Goal: Task Accomplishment & Management: Manage account settings

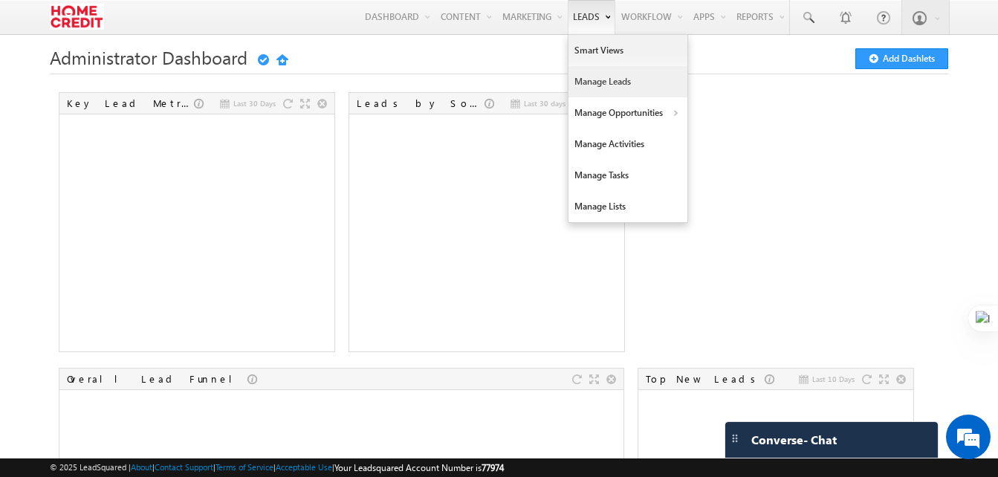
click at [594, 86] on link "Manage Leads" at bounding box center [628, 81] width 119 height 31
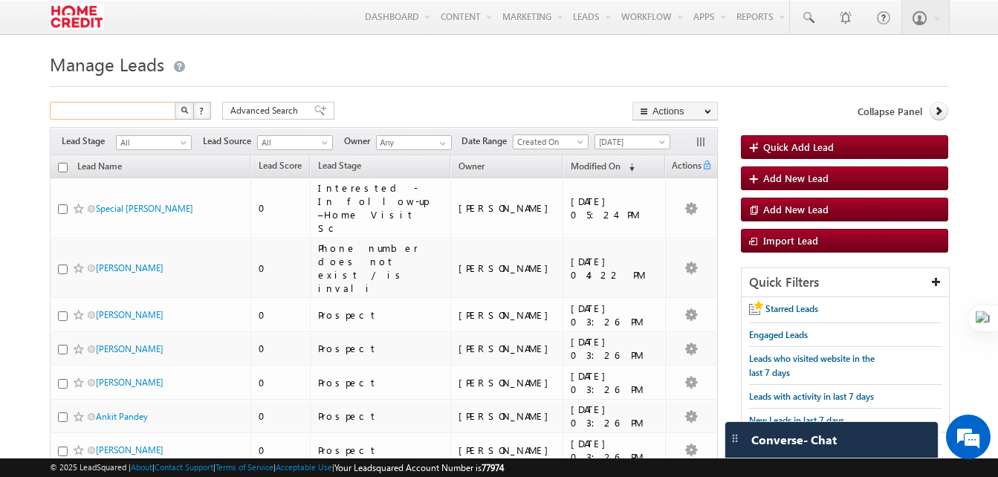
click at [141, 103] on input "text" at bounding box center [113, 111] width 127 height 18
type input "special"
click at [175, 102] on button "button" at bounding box center [184, 111] width 19 height 18
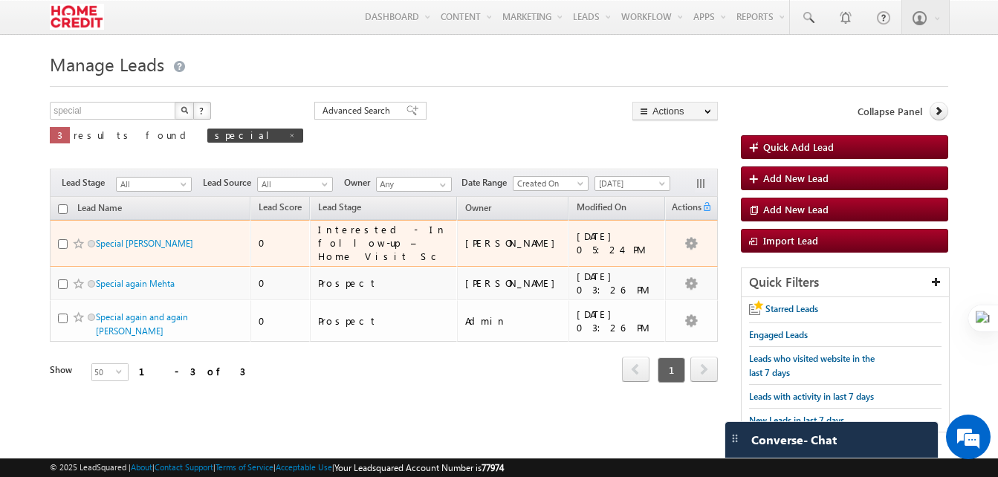
click at [60, 244] on div at bounding box center [80, 243] width 45 height 15
click at [138, 238] on link "Special [PERSON_NAME]" at bounding box center [144, 243] width 97 height 11
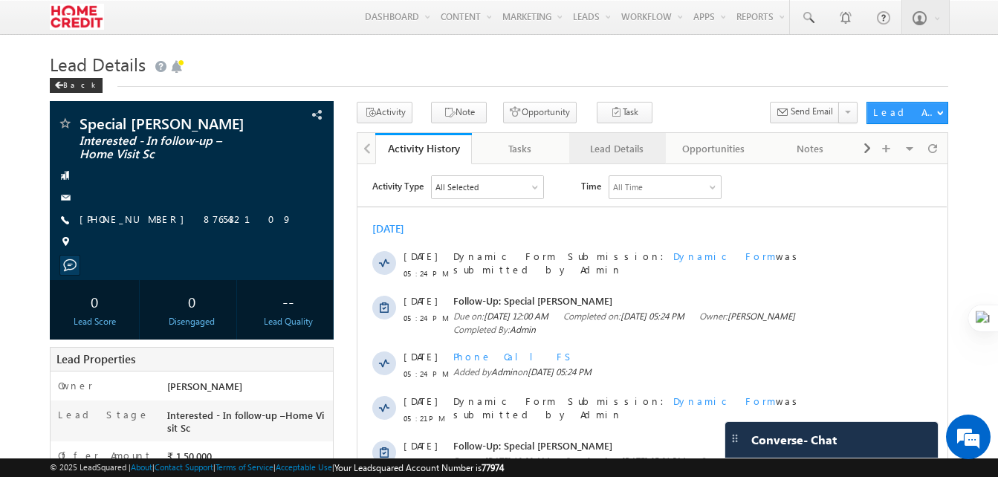
click at [603, 147] on div "Lead Details" at bounding box center [616, 149] width 71 height 18
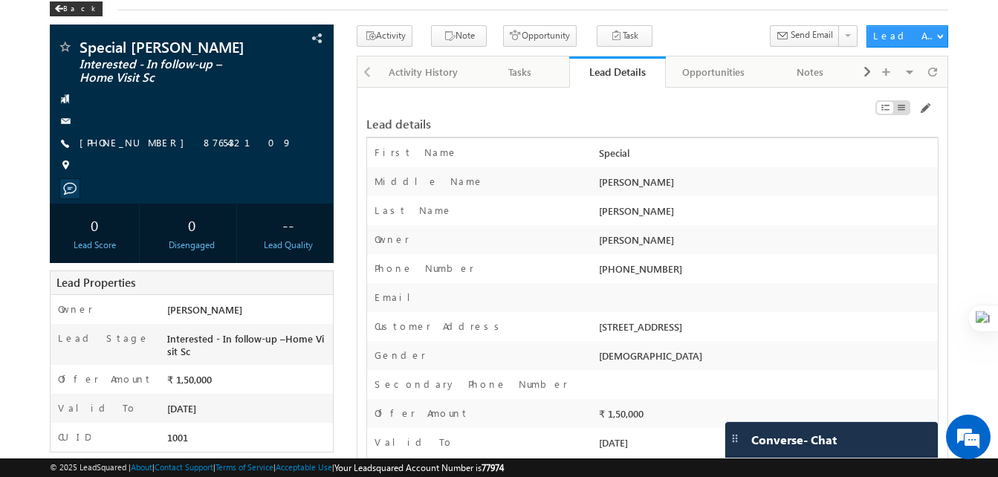
scroll to position [76, 0]
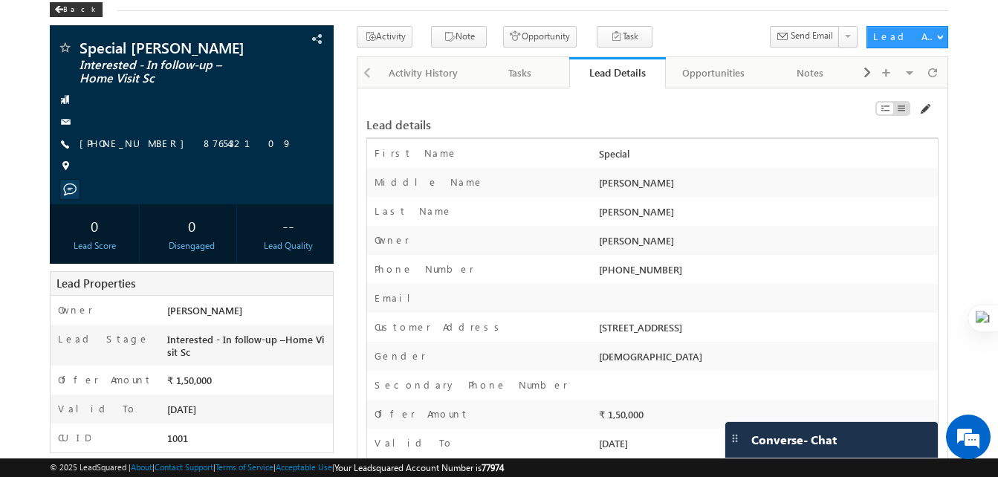
click at [928, 109] on span at bounding box center [925, 109] width 12 height 12
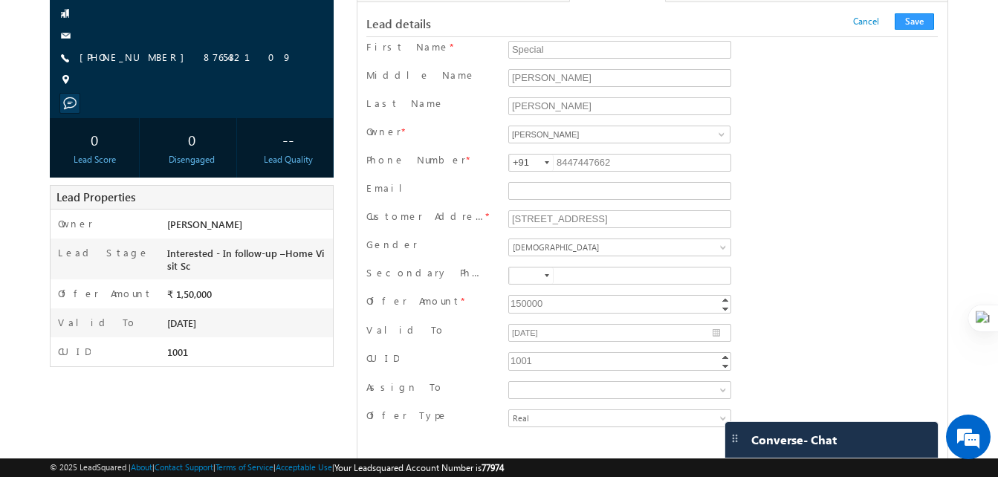
scroll to position [186, 0]
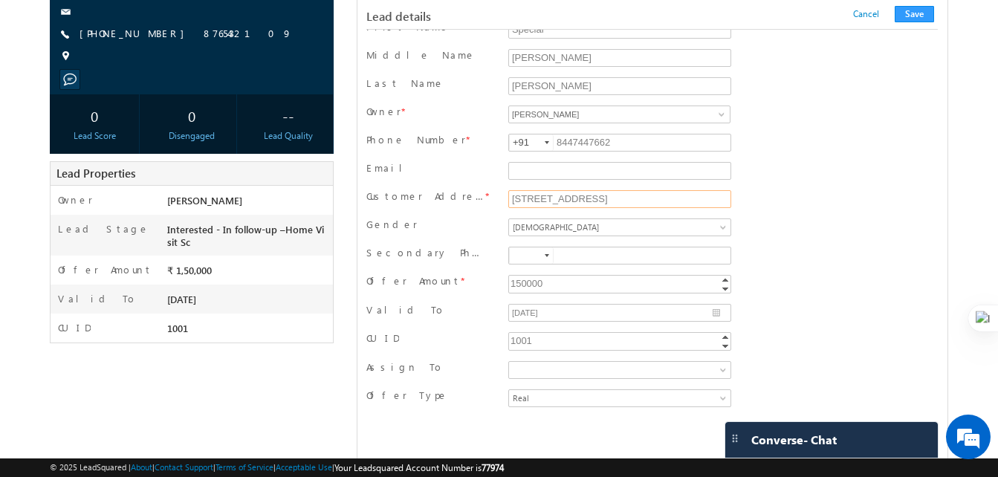
drag, startPoint x: 676, startPoint y: 198, endPoint x: 463, endPoint y: 198, distance: 213.3
click at [463, 198] on div "Customer Address * [STREET_ADDRESS]" at bounding box center [652, 201] width 572 height 22
click at [521, 196] on input "[STREET_ADDRESS]" at bounding box center [619, 199] width 223 height 18
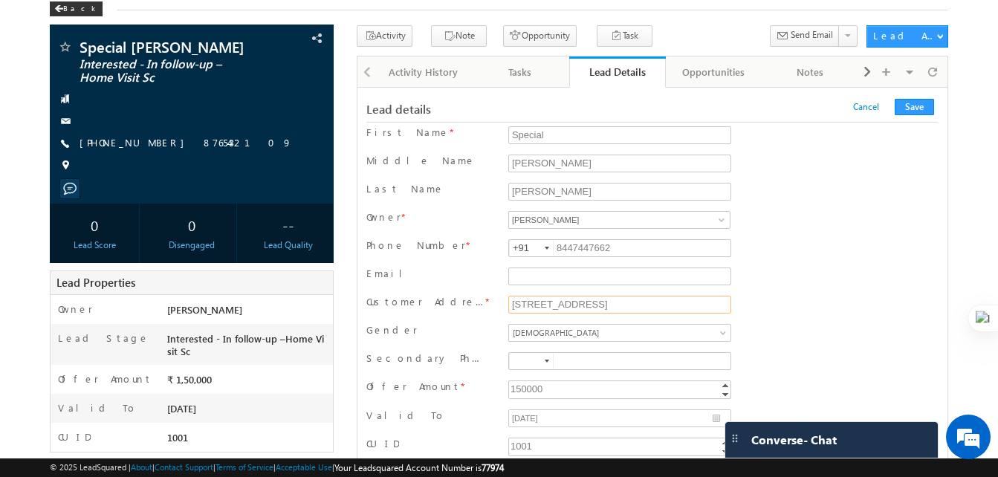
scroll to position [73, 0]
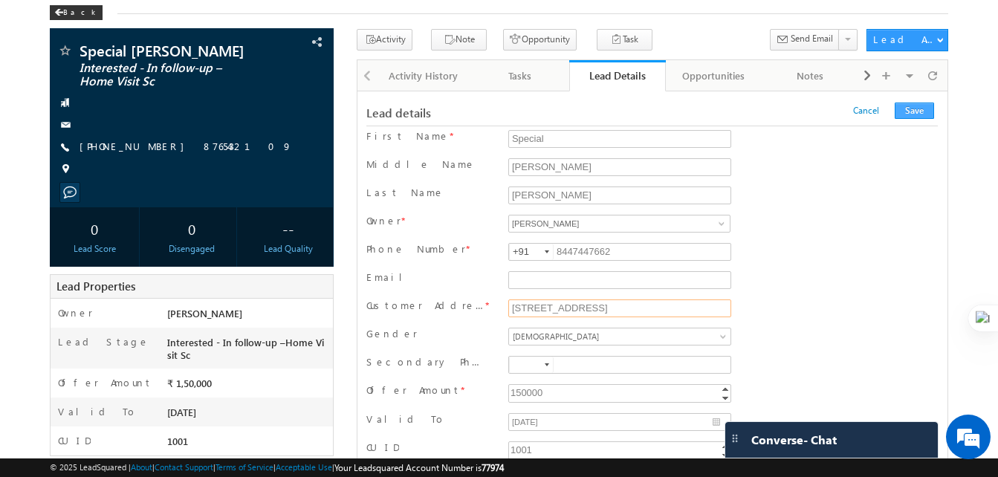
type input "[STREET_ADDRESS]"
click at [926, 117] on button "Save" at bounding box center [914, 111] width 39 height 16
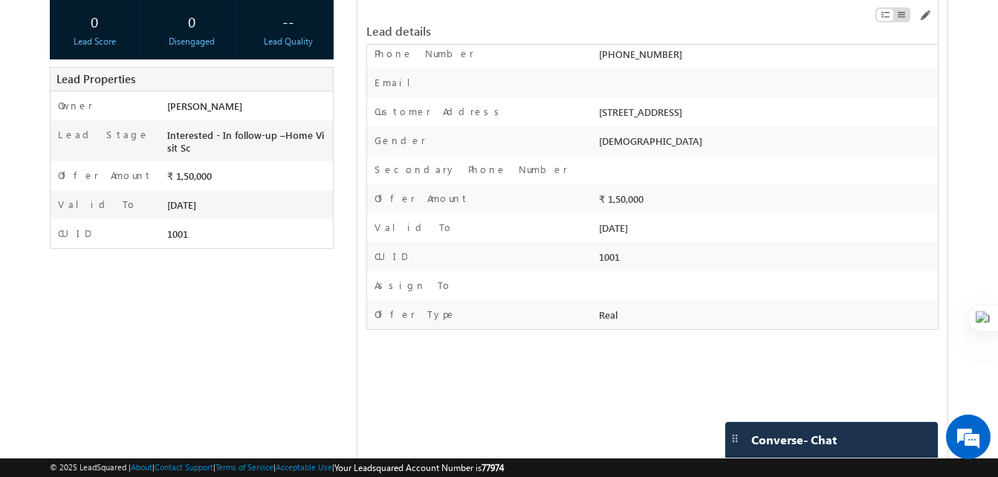
scroll to position [283, 0]
